Goal: Find specific page/section: Find specific page/section

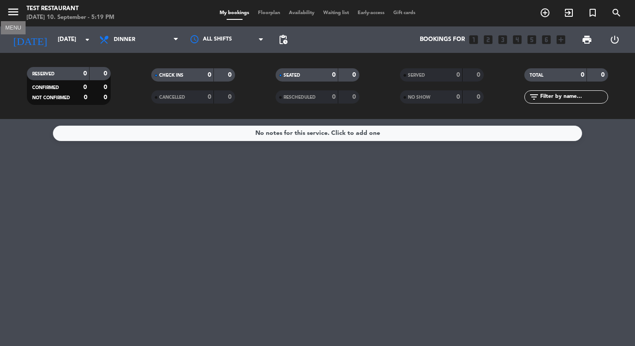
click at [13, 12] on icon "menu" at bounding box center [13, 11] width 13 height 13
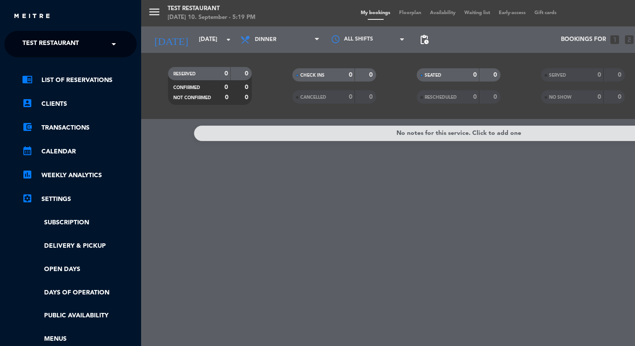
click at [52, 42] on span "Test Restaurant" at bounding box center [50, 44] width 56 height 19
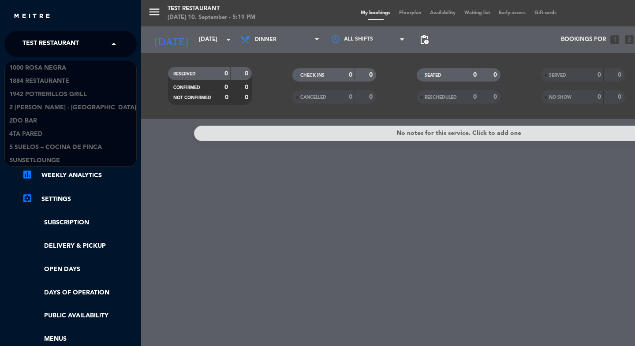
scroll to position [12404, 0]
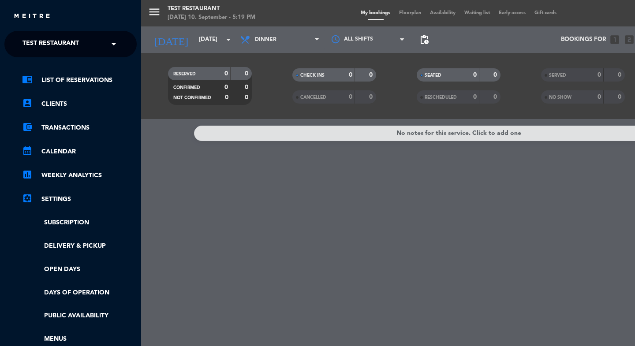
click at [224, 208] on div "menu Test Restaurant Wednesday 10. September - 5:19 PM My bookings Floorplan Av…" at bounding box center [458, 173] width 635 height 346
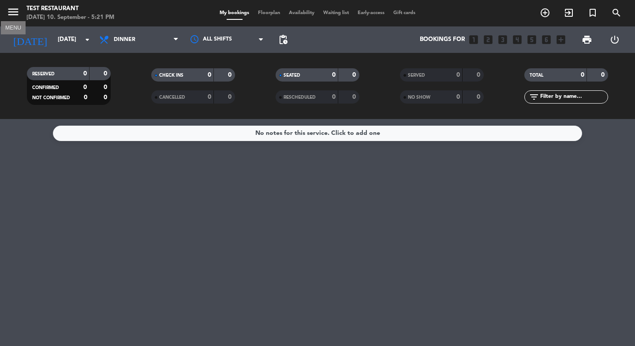
click at [19, 17] on icon "menu" at bounding box center [13, 11] width 13 height 13
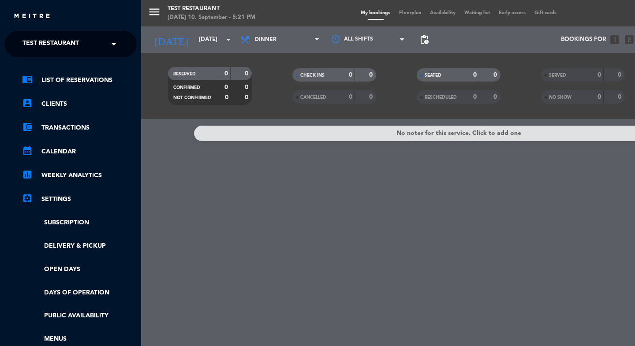
click at [41, 39] on span "Test Restaurant" at bounding box center [50, 44] width 56 height 19
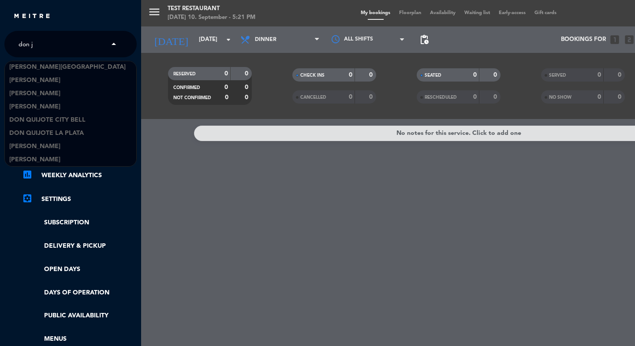
scroll to position [0, 0]
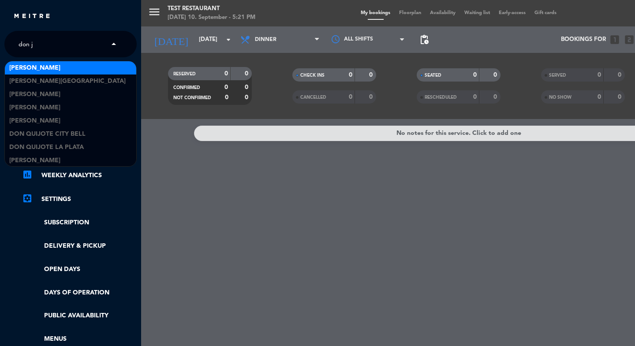
type input "don ju"
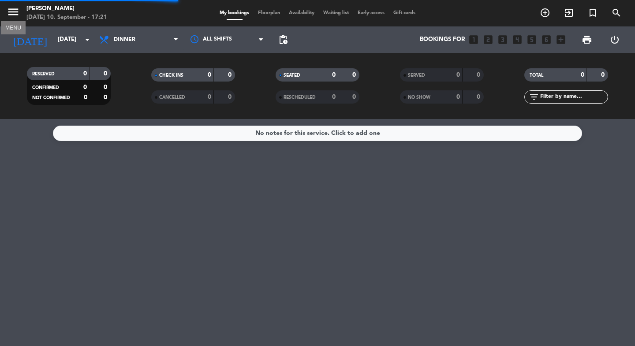
click at [15, 13] on icon "menu" at bounding box center [13, 11] width 13 height 13
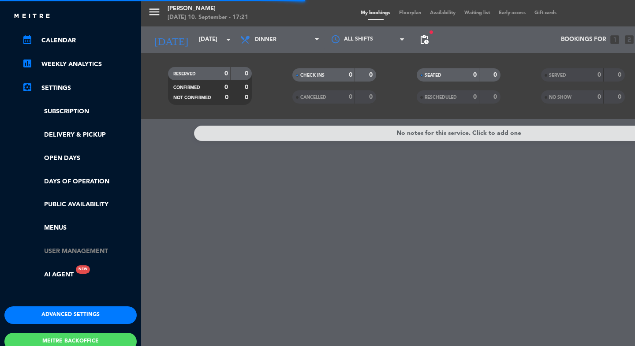
scroll to position [158, 0]
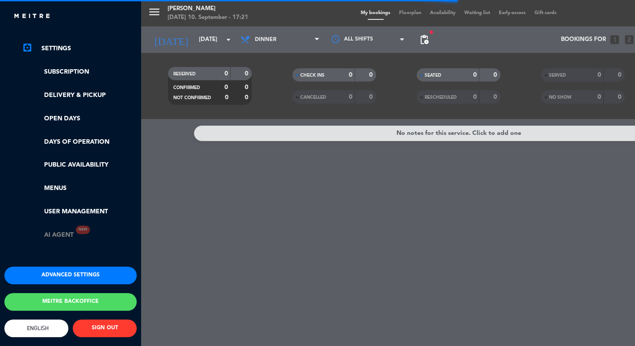
click at [62, 230] on link "AI Agent New" at bounding box center [48, 235] width 52 height 10
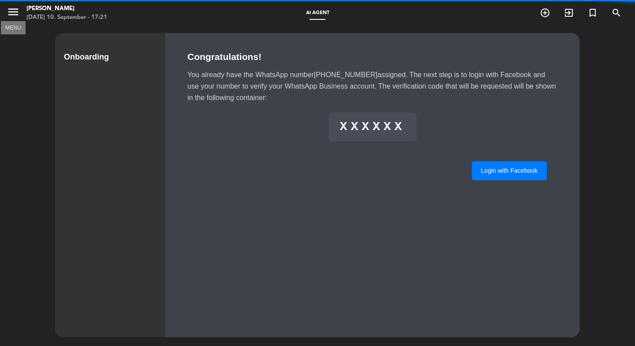
click at [14, 15] on icon "menu" at bounding box center [13, 11] width 13 height 13
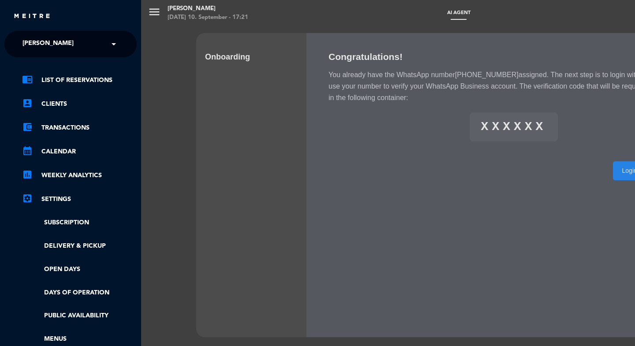
click at [44, 41] on span "Don Julio" at bounding box center [47, 44] width 51 height 19
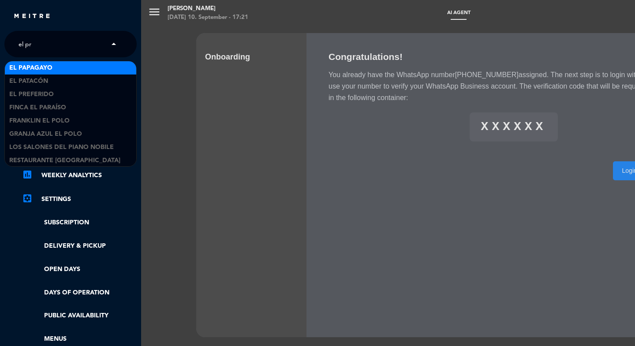
type input "el pre"
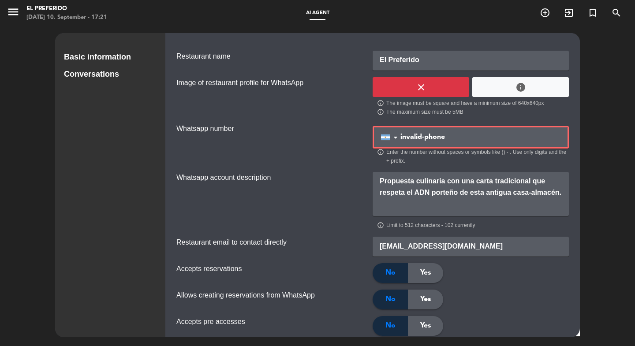
click at [90, 74] on div "Conversations" at bounding box center [110, 74] width 93 height 13
